Goal: Browse casually: Explore the website without a specific task or goal

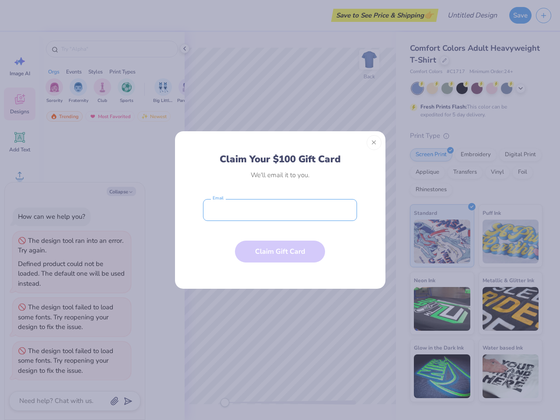
type textarea "x"
click at [280, 210] on input "email" at bounding box center [280, 210] width 154 height 22
click at [374, 143] on button "Close" at bounding box center [374, 142] width 15 height 15
